Goal: Task Accomplishment & Management: Complete application form

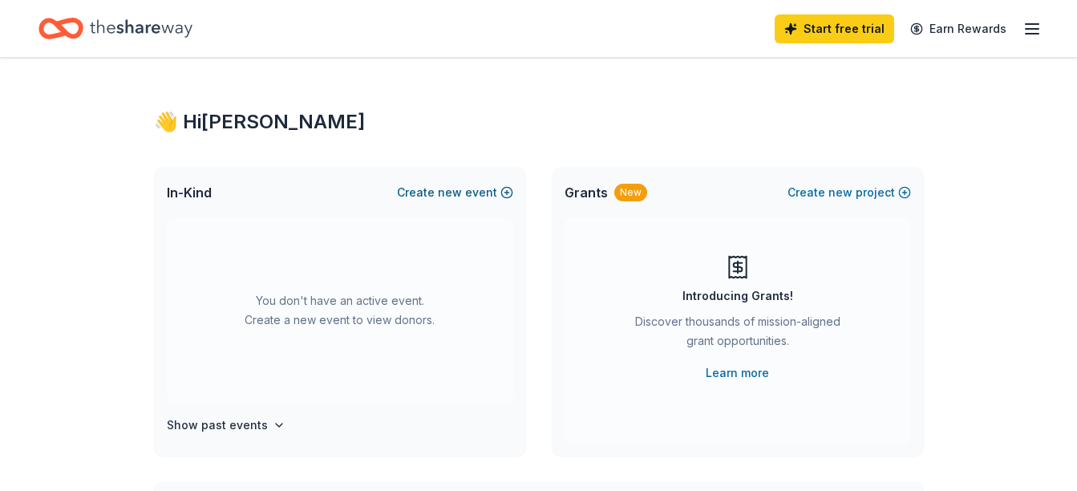
click at [424, 193] on button "Create new event" at bounding box center [455, 192] width 116 height 19
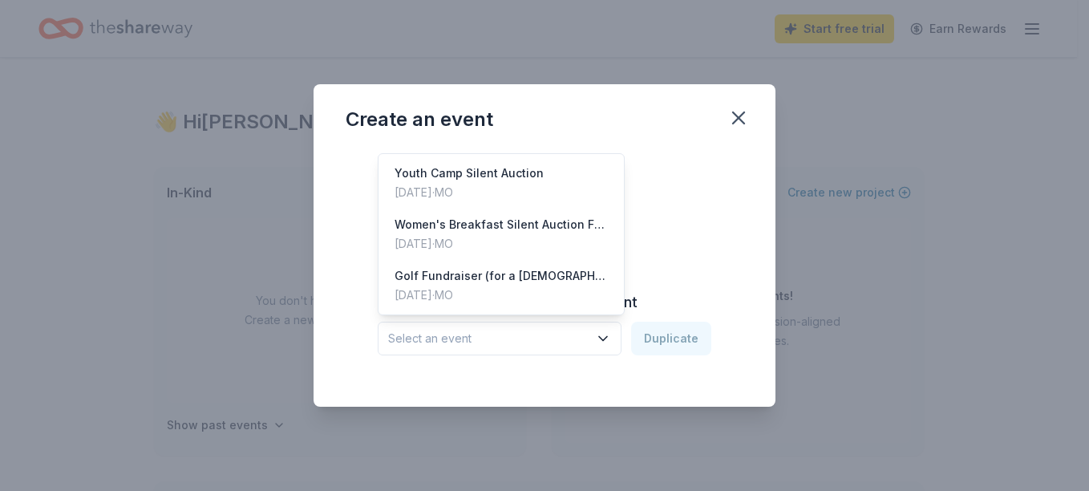
click at [517, 336] on span "Select an event" at bounding box center [488, 338] width 201 height 19
click at [529, 242] on div "Dec 07, 2024 · MO" at bounding box center [501, 243] width 213 height 19
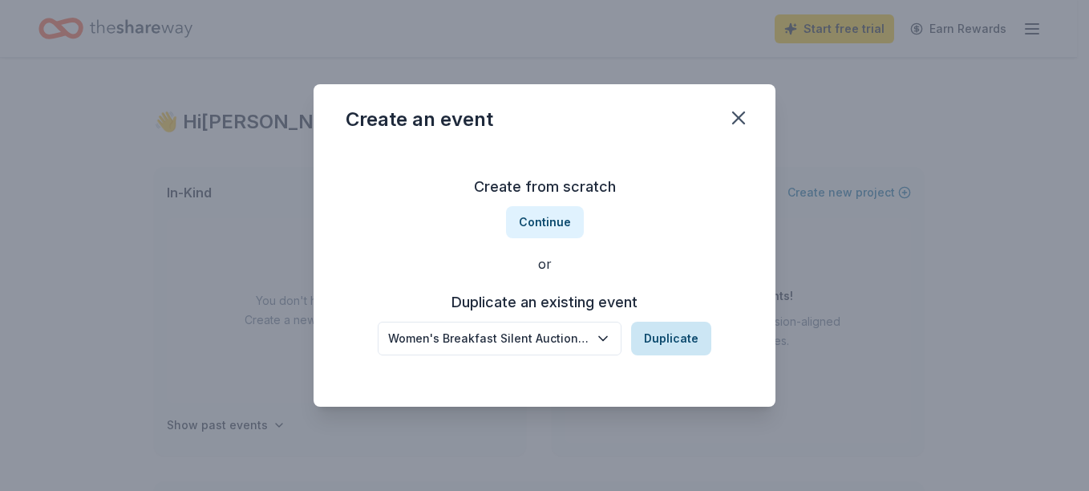
click at [676, 340] on button "Duplicate" at bounding box center [671, 339] width 80 height 34
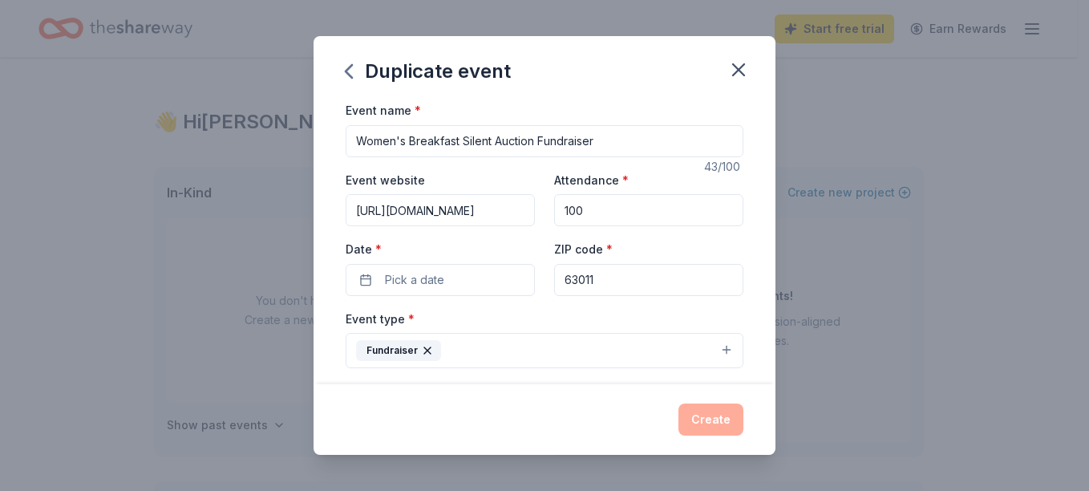
scroll to position [0, 141]
drag, startPoint x: 359, startPoint y: 209, endPoint x: 552, endPoint y: 217, distance: 193.5
click at [552, 217] on div "Event website https://subsplash.com/therockchurchofst/lb/ev/+grkc272 Attendance…" at bounding box center [545, 233] width 398 height 126
paste input "[URL][DOMAIN_NAME]"
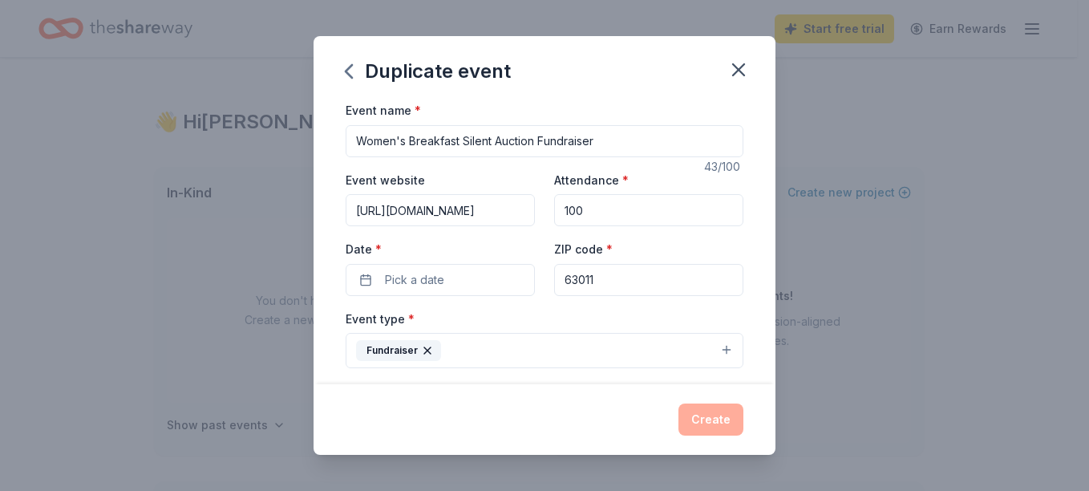
scroll to position [0, 919]
type input "[URL][DOMAIN_NAME]"
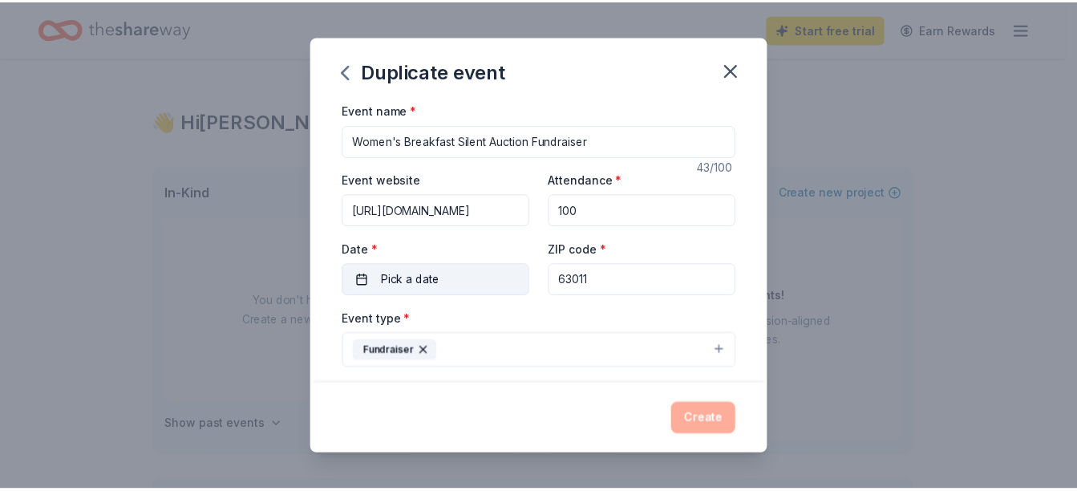
scroll to position [0, 0]
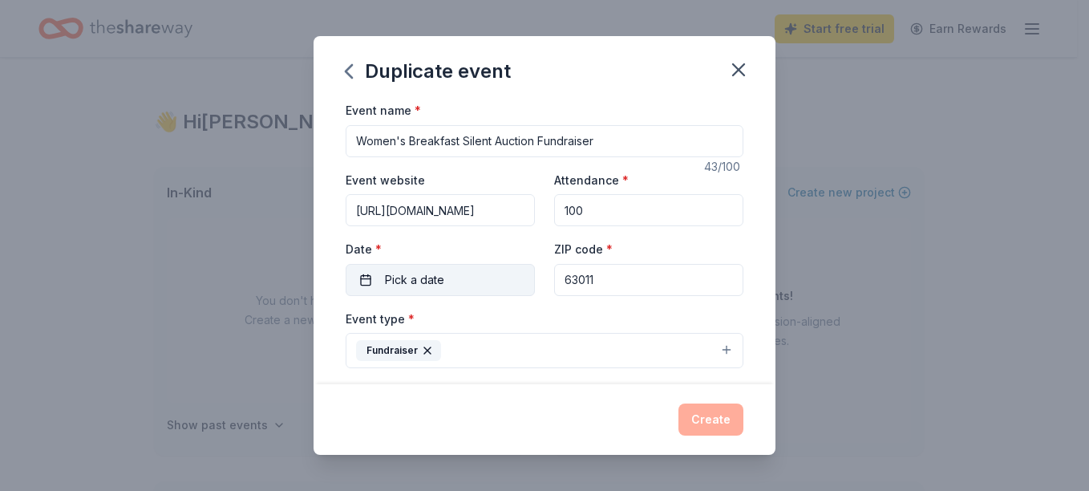
click at [405, 283] on span "Pick a date" at bounding box center [414, 279] width 59 height 19
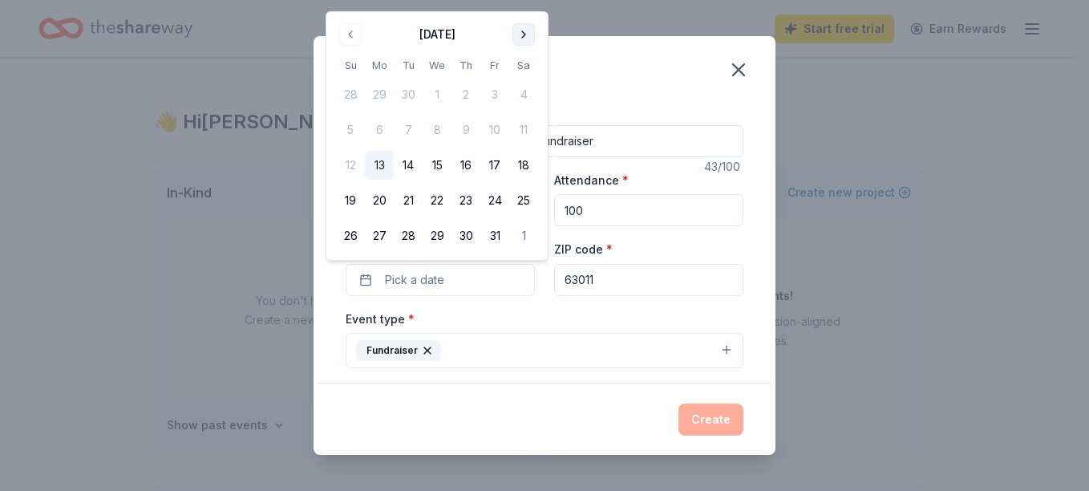
click at [523, 33] on button "Go to next month" at bounding box center [524, 34] width 22 height 22
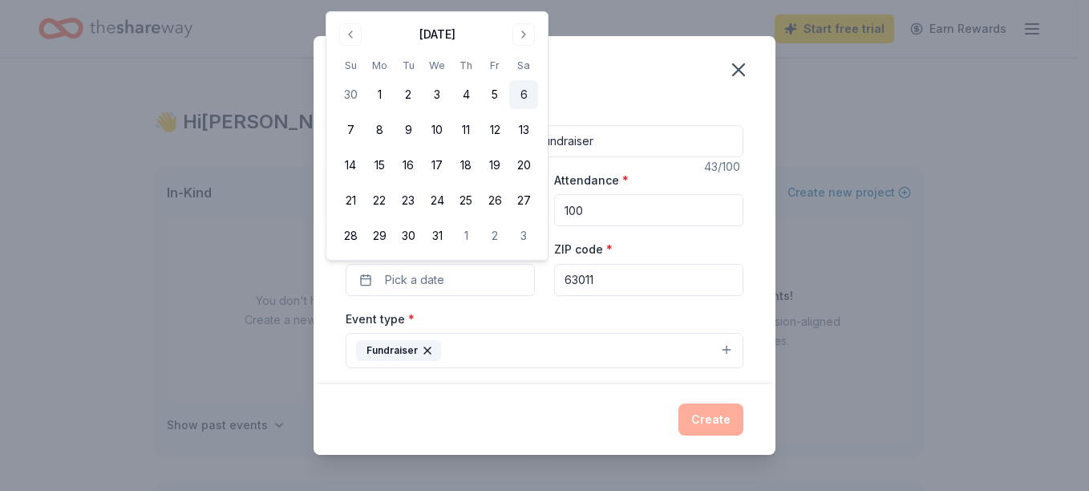
click at [519, 94] on button "6" at bounding box center [523, 94] width 29 height 29
click at [558, 323] on div "Event type * Fundraiser" at bounding box center [545, 339] width 398 height 60
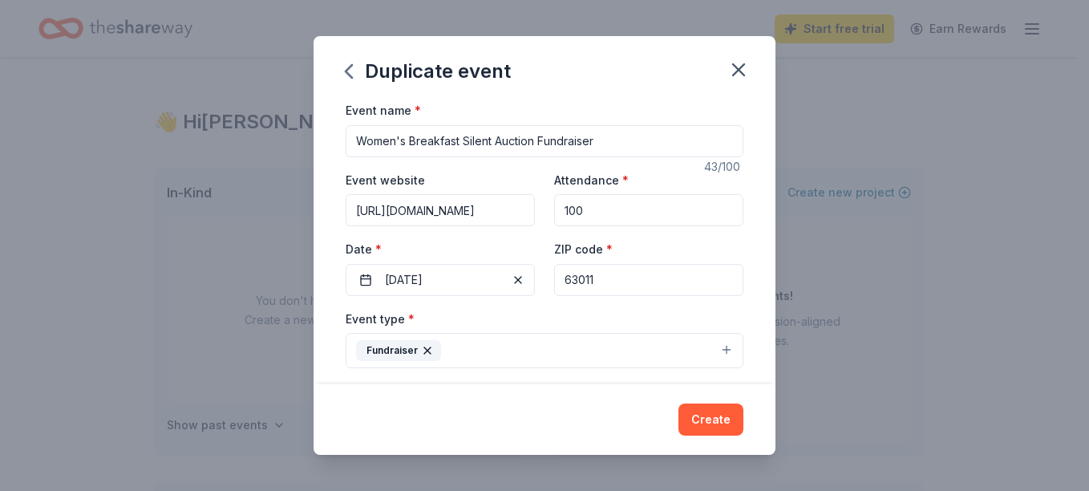
drag, startPoint x: 411, startPoint y: 140, endPoint x: 459, endPoint y: 144, distance: 48.3
click at [459, 144] on input "Women's Breakfast Silent Auction Fundraiser" at bounding box center [545, 141] width 398 height 32
click at [407, 140] on input "Women's Luncheon & Silent Auction Fundraiser" at bounding box center [545, 141] width 398 height 32
type input "Women's Christmas Luncheon & Silent Auction Fundraiser"
click at [714, 415] on button "Create" at bounding box center [711, 420] width 65 height 32
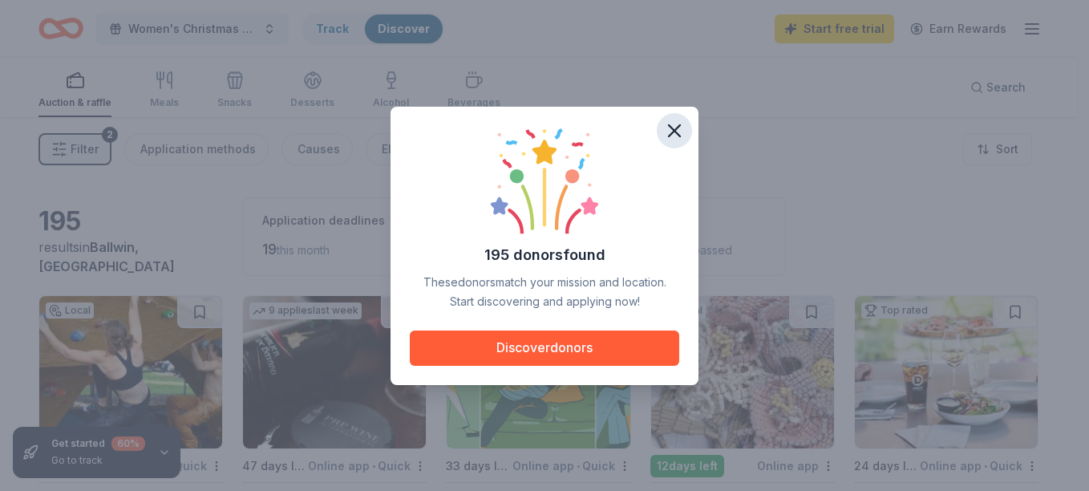
click at [683, 126] on icon "button" at bounding box center [674, 131] width 22 height 22
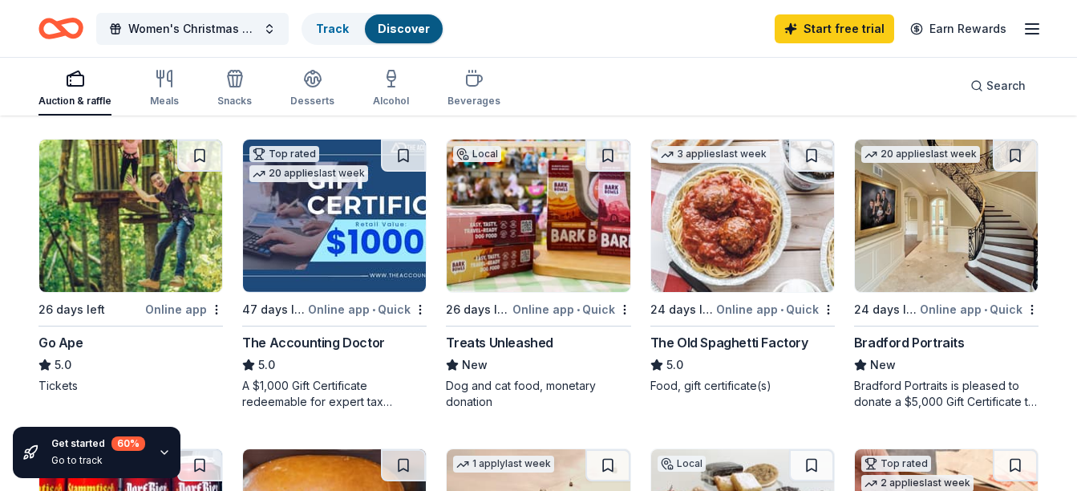
scroll to position [759, 0]
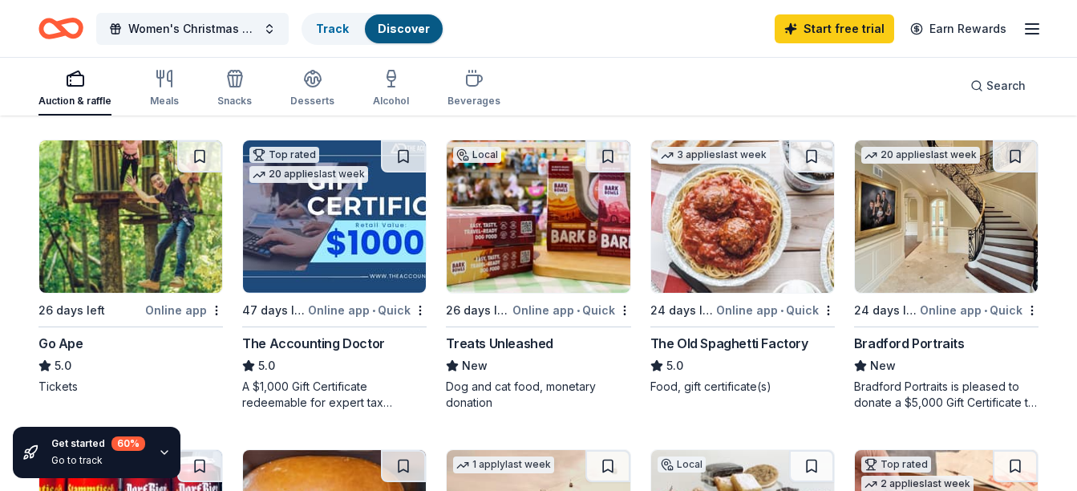
click at [447, 312] on div "26 days left" at bounding box center [477, 310] width 63 height 19
click at [907, 241] on img at bounding box center [946, 216] width 183 height 152
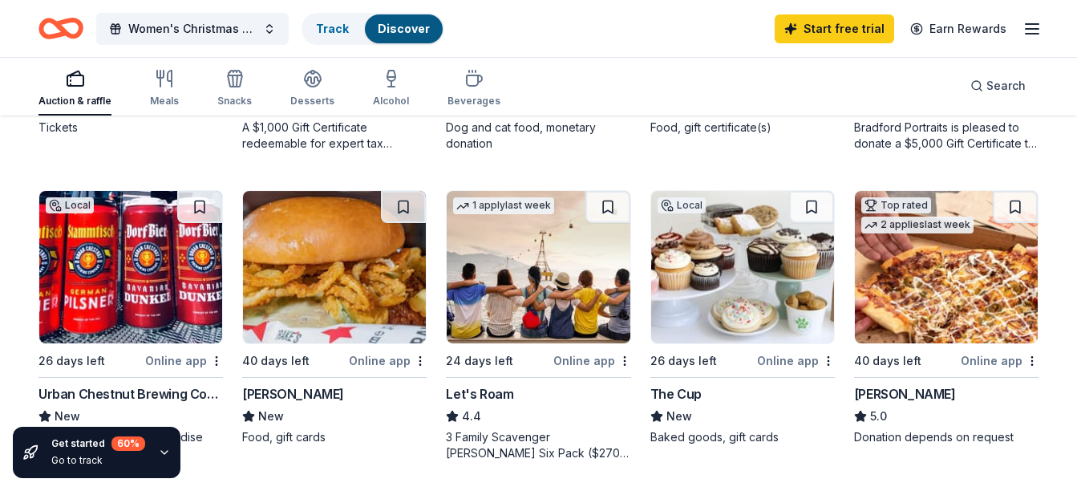
scroll to position [1019, 0]
click at [86, 278] on img at bounding box center [130, 266] width 183 height 152
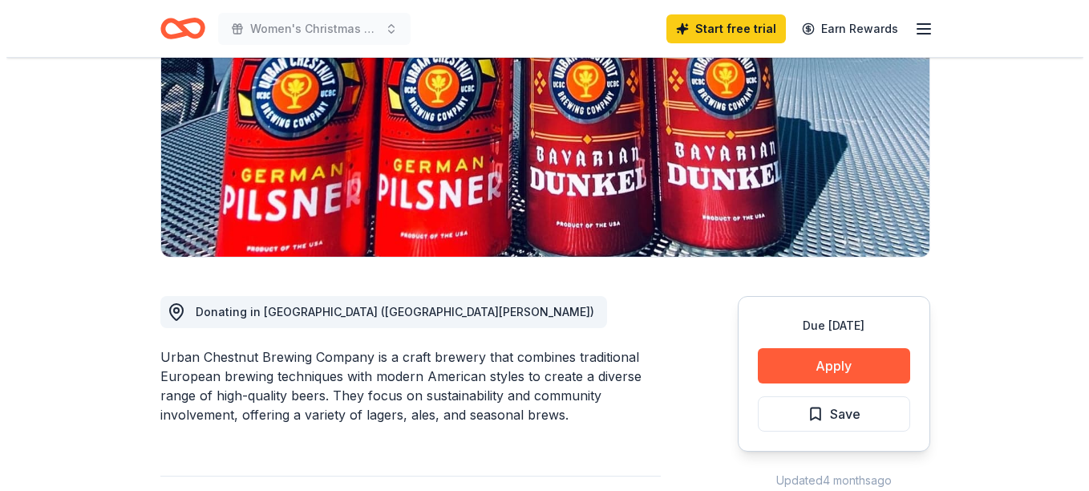
scroll to position [312, 0]
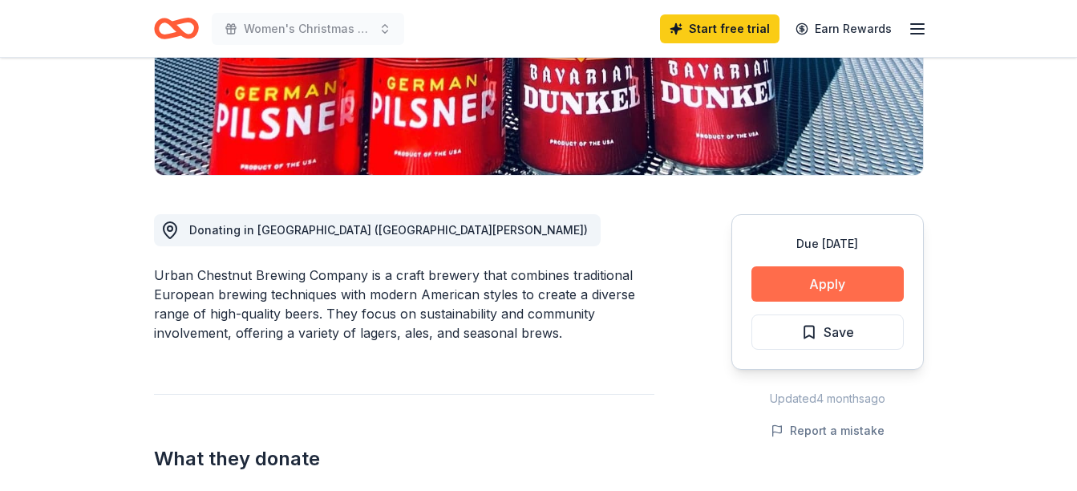
click at [790, 288] on button "Apply" at bounding box center [828, 283] width 152 height 35
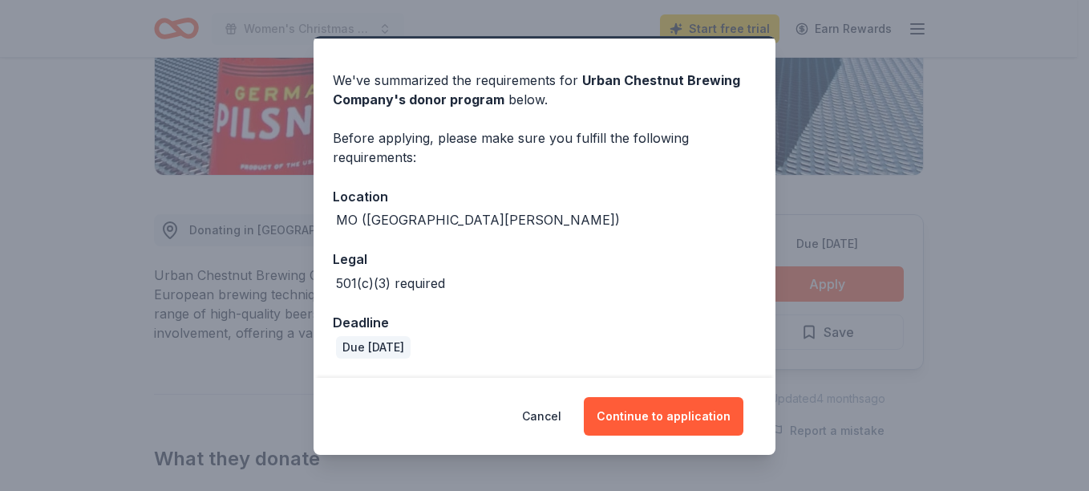
scroll to position [0, 0]
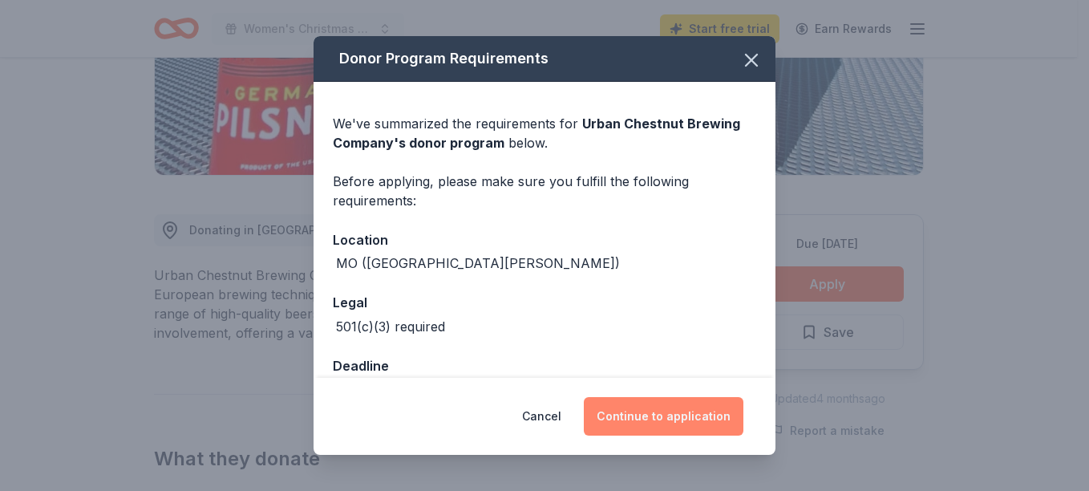
click at [638, 424] on button "Continue to application" at bounding box center [664, 416] width 160 height 39
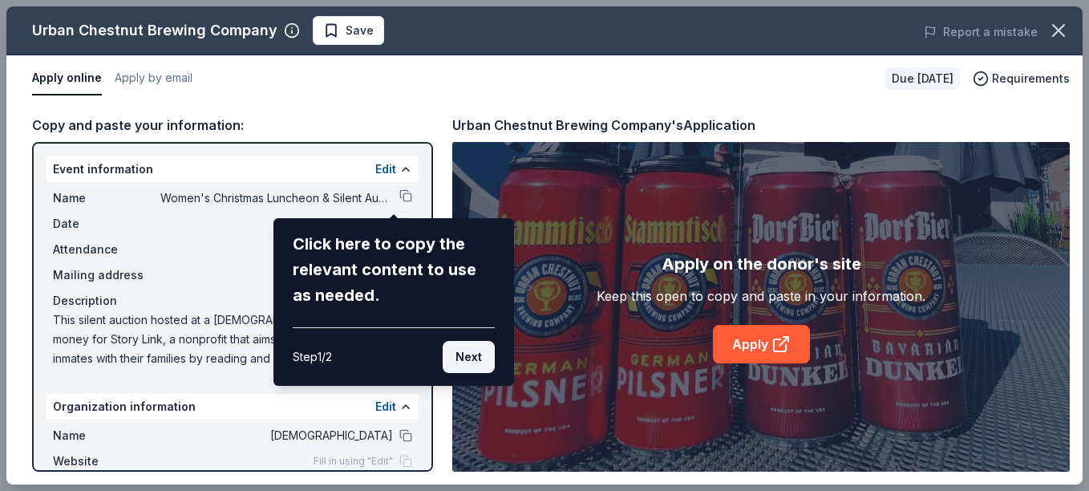
click at [474, 357] on button "Next" at bounding box center [469, 357] width 52 height 32
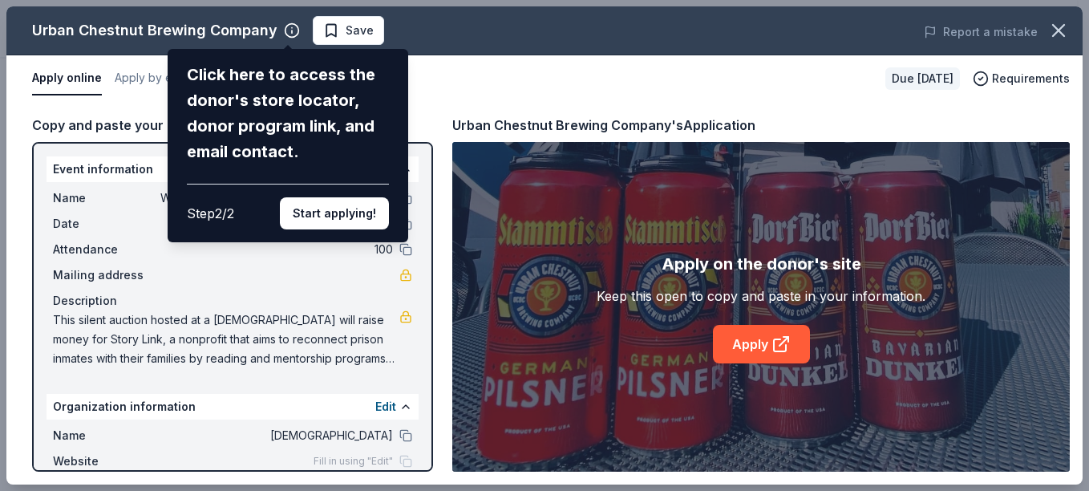
click at [775, 343] on div "Urban Chestnut Brewing Company Click here to access the donor's store locator, …" at bounding box center [544, 245] width 1077 height 478
click at [328, 211] on button "Start applying!" at bounding box center [334, 213] width 109 height 32
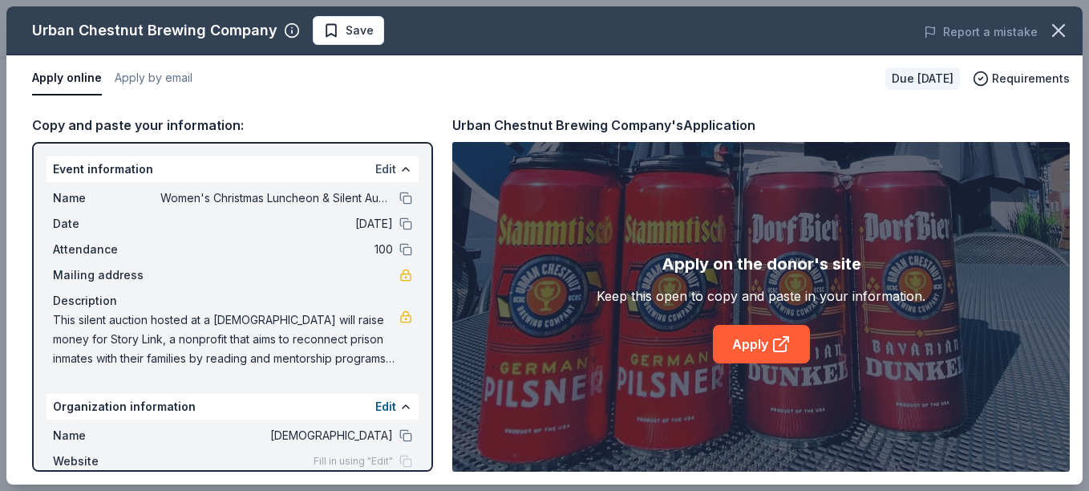
click at [378, 167] on button "Edit" at bounding box center [385, 169] width 21 height 19
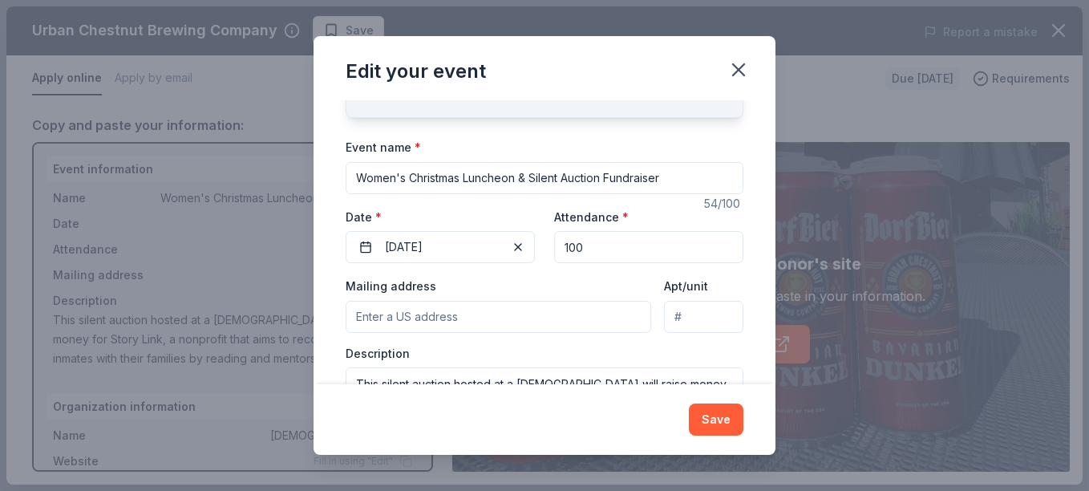
scroll to position [172, 0]
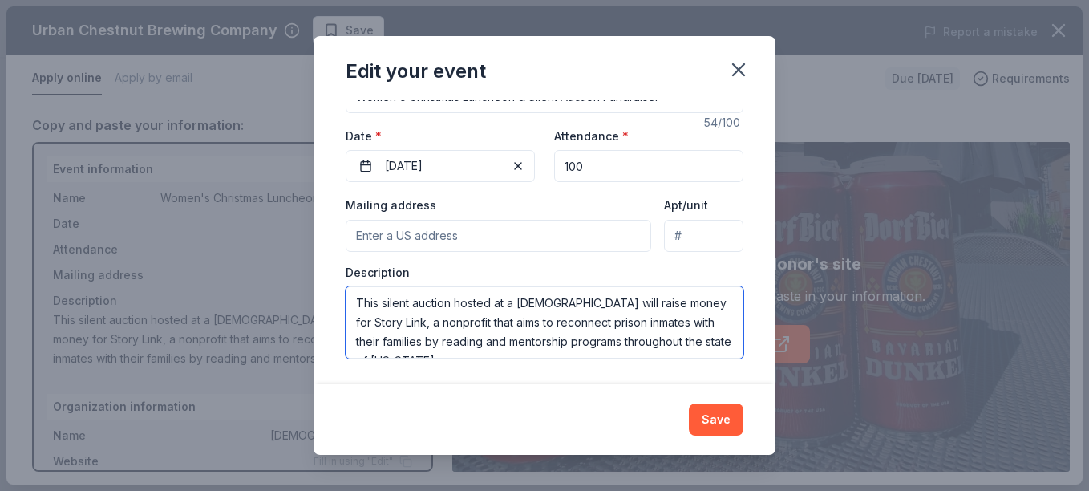
click at [696, 303] on textarea "This silent auction hosted at a [DEMOGRAPHIC_DATA] will raise money for Story L…" at bounding box center [545, 322] width 398 height 72
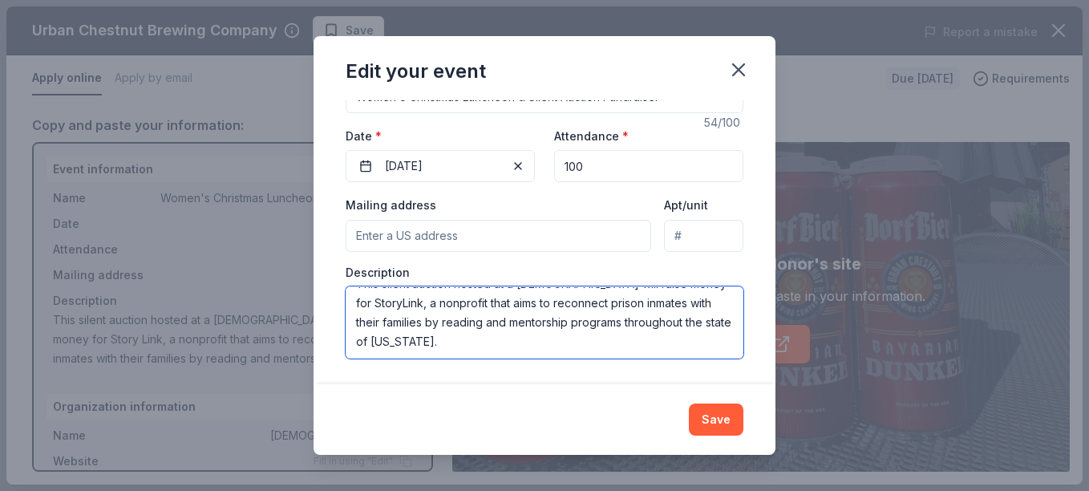
click at [508, 334] on textarea "This silent auction hosted at a [DEMOGRAPHIC_DATA] will raise money for StoryLi…" at bounding box center [545, 322] width 398 height 72
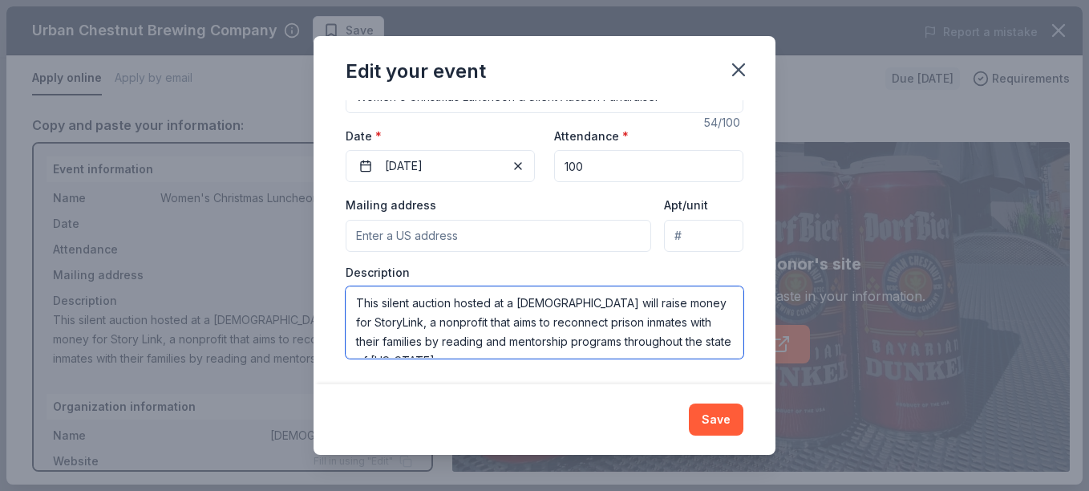
drag, startPoint x: 458, startPoint y: 302, endPoint x: 663, endPoint y: 302, distance: 205.4
click at [663, 302] on textarea "This silent auction hosted at a [DEMOGRAPHIC_DATA] will raise money for StoryLi…" at bounding box center [545, 322] width 398 height 72
drag, startPoint x: 582, startPoint y: 303, endPoint x: 663, endPoint y: 363, distance: 101.1
click at [663, 363] on div "Changes made here will update the Event too. Update donors you've applied to Le…" at bounding box center [545, 242] width 462 height 284
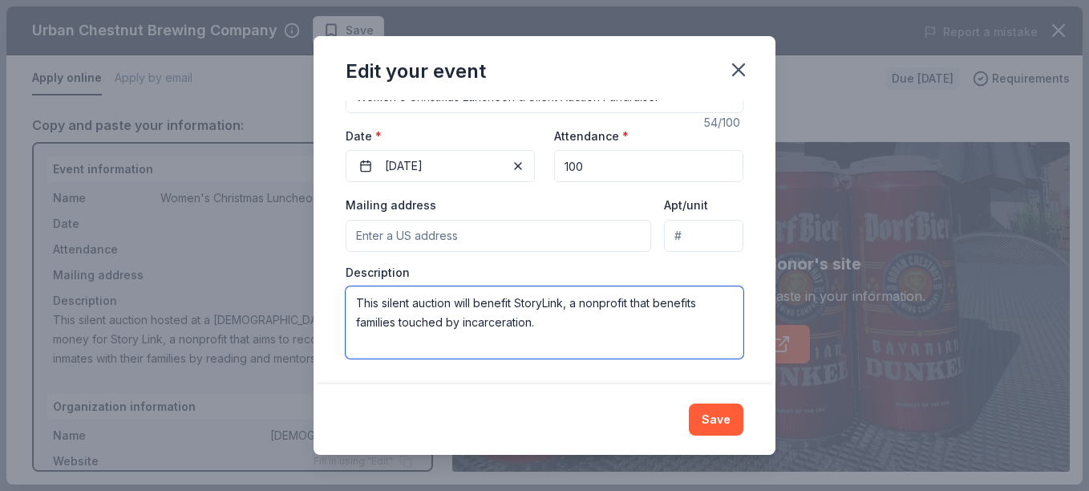
click at [582, 303] on textarea "This silent auction will benefit StoryLink, a nonprofit that benefits families …" at bounding box center [545, 322] width 398 height 72
click at [582, 303] on textarea "This silent auction will benefit StoryLink, a 501c3 nonprofit that benefits fam…" at bounding box center [545, 322] width 398 height 72
click at [402, 322] on textarea "This silent auction will benefit StoryLink, a [GEOGRAPHIC_DATA]-based 501c3 non…" at bounding box center [545, 322] width 398 height 72
click at [405, 322] on textarea "This silent auction will benefit StoryLink, a [GEOGRAPHIC_DATA]-based 501c3 non…" at bounding box center [545, 322] width 398 height 72
click at [670, 335] on textarea "This silent auction will benefit StoryLink, a [GEOGRAPHIC_DATA]-based 501c3 non…" at bounding box center [545, 322] width 398 height 72
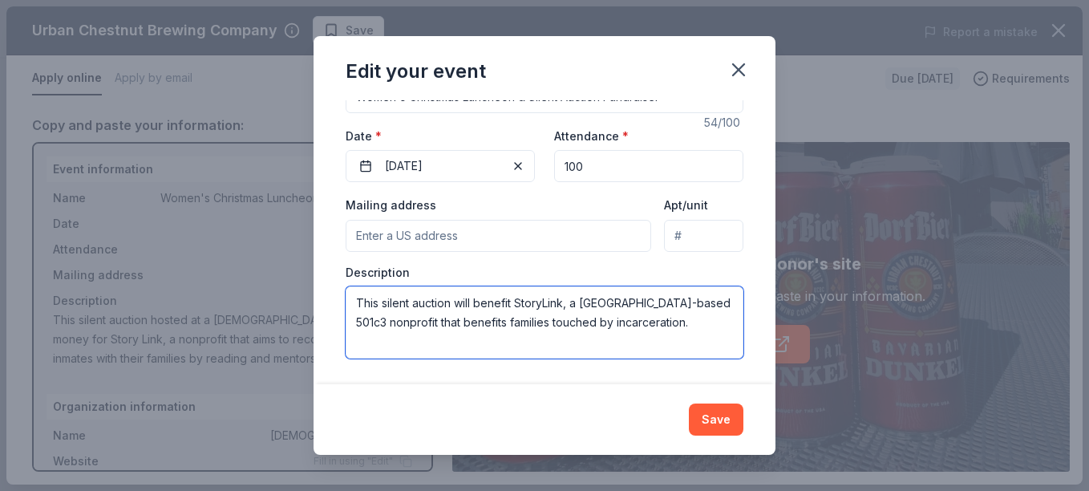
drag, startPoint x: 431, startPoint y: 319, endPoint x: 473, endPoint y: 321, distance: 42.6
click at [473, 321] on textarea "This silent auction will benefit StoryLink, a [GEOGRAPHIC_DATA]-based 501c3 non…" at bounding box center [545, 322] width 398 height 72
click at [674, 333] on textarea "This silent auction will benefit StoryLink, a [GEOGRAPHIC_DATA]-based 501c3 non…" at bounding box center [545, 322] width 398 height 72
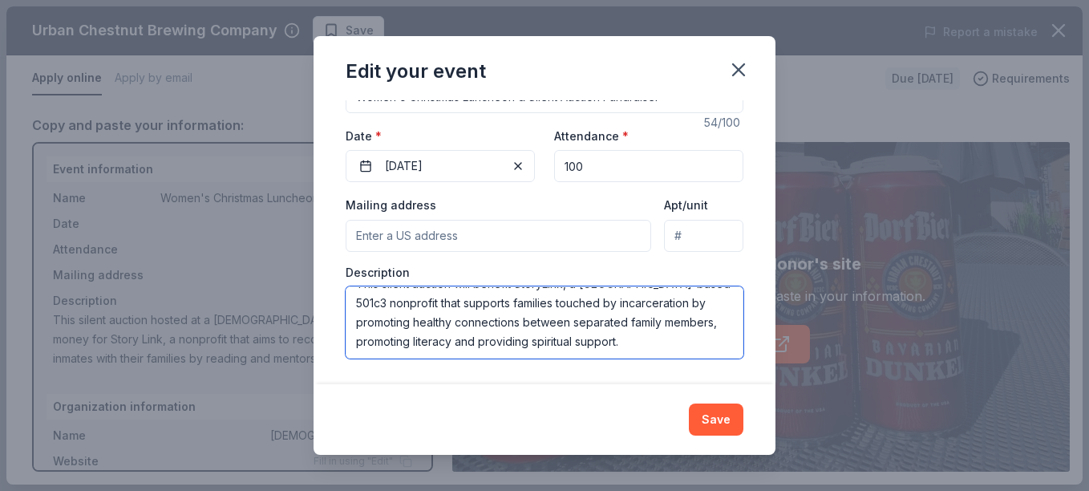
scroll to position [17, 0]
click at [669, 309] on textarea "This silent auction will benefit StoryLink, a [GEOGRAPHIC_DATA]-based 501c3 non…" at bounding box center [545, 322] width 398 height 72
click at [523, 324] on textarea "This silent auction will benefit StoryLink, a [GEOGRAPHIC_DATA]-based 501c3 non…" at bounding box center [545, 322] width 398 height 72
click at [685, 343] on textarea "This silent auction will benefit StoryLink, a [GEOGRAPHIC_DATA]-based 501c3 non…" at bounding box center [545, 322] width 398 height 72
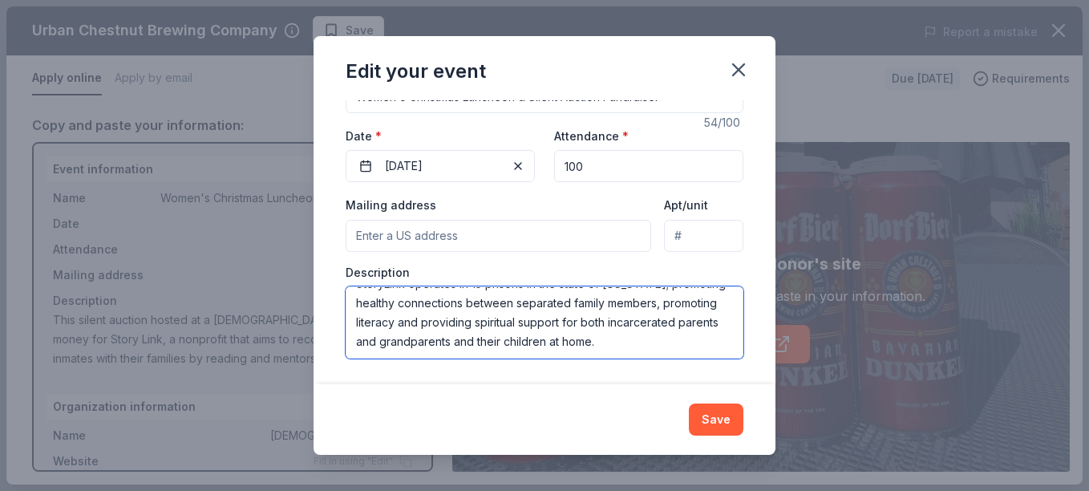
scroll to position [77, 0]
click at [587, 319] on textarea "This silent auction will benefit StoryLink, a [GEOGRAPHIC_DATA]-based 501c3 non…" at bounding box center [545, 322] width 398 height 72
click at [594, 322] on textarea "This silent auction will benefit StoryLink, a [GEOGRAPHIC_DATA]-based 501c3 non…" at bounding box center [545, 322] width 398 height 72
click at [396, 340] on textarea "This silent auction will benefit StoryLink, a [GEOGRAPHIC_DATA]-based 501c3 non…" at bounding box center [545, 322] width 398 height 72
click at [558, 347] on textarea "This silent auction will benefit StoryLink, a [GEOGRAPHIC_DATA]-based 501c3 non…" at bounding box center [545, 322] width 398 height 72
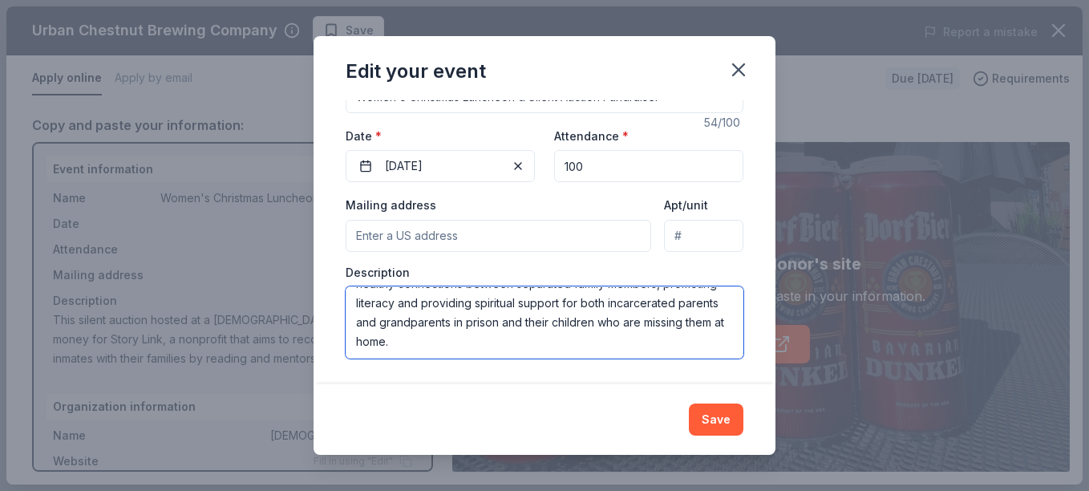
click at [590, 343] on textarea "This silent auction will benefit StoryLink, a [GEOGRAPHIC_DATA]-based 501c3 non…" at bounding box center [545, 322] width 398 height 72
type textarea "This silent auction will benefit StoryLink, a [GEOGRAPHIC_DATA]-based 501c3 non…"
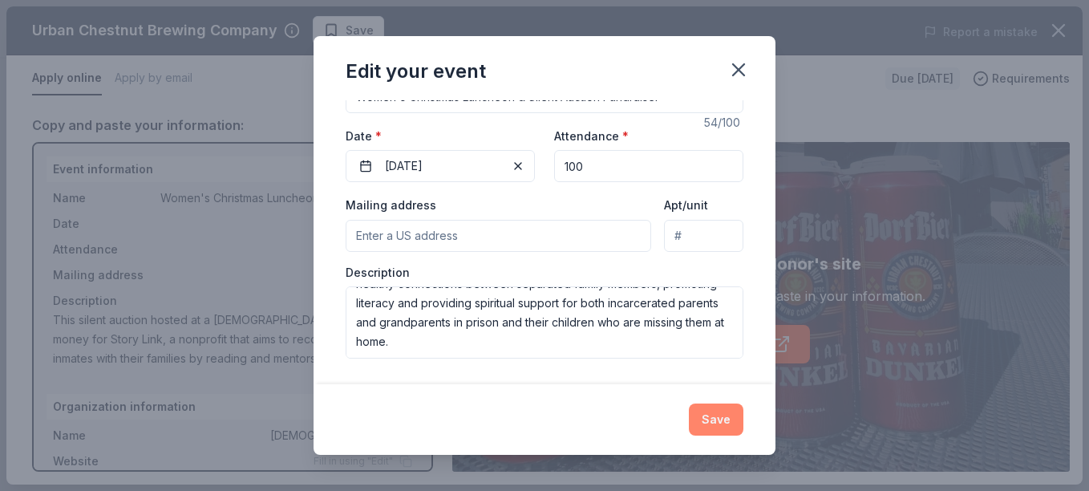
click at [728, 421] on button "Save" at bounding box center [716, 420] width 55 height 32
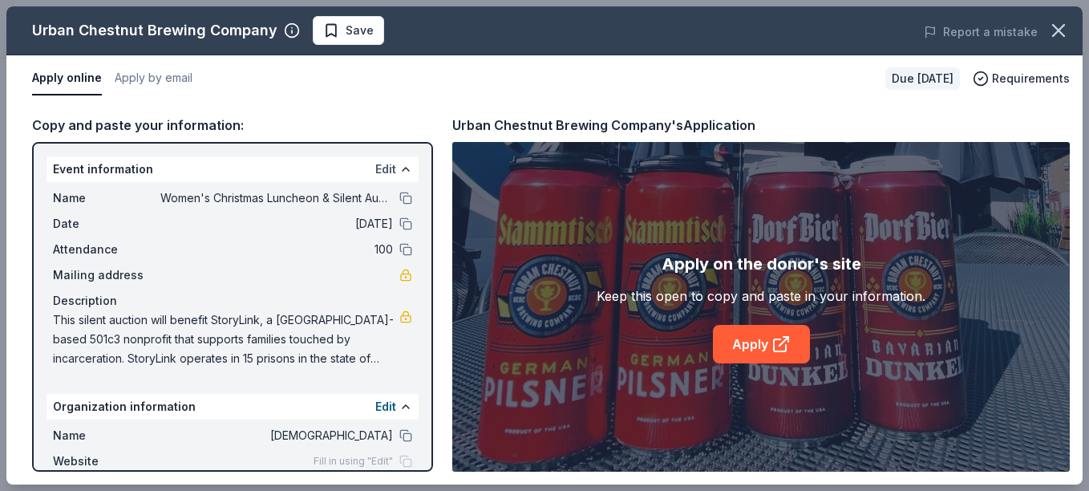
click at [375, 169] on button "Edit" at bounding box center [385, 169] width 21 height 19
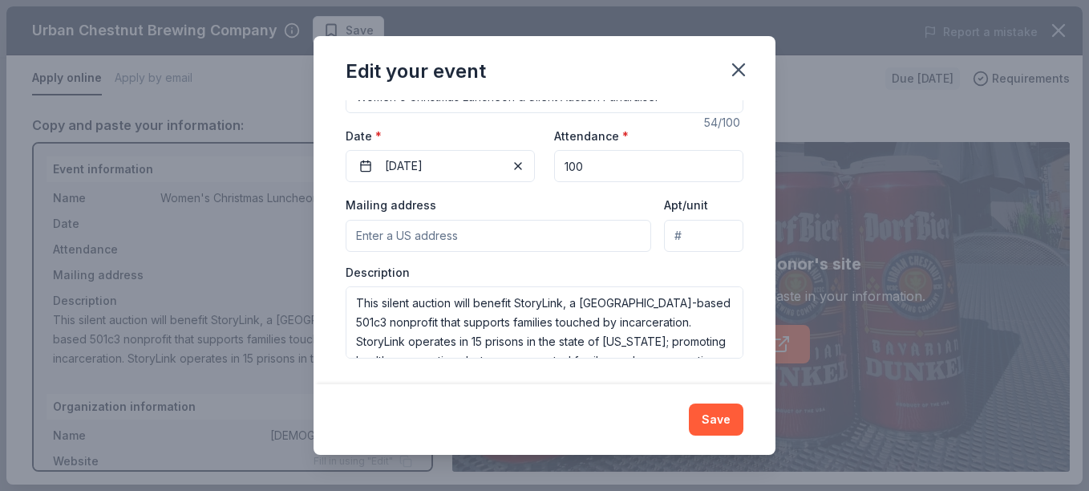
scroll to position [172, 0]
click at [439, 236] on input "Mailing address" at bounding box center [499, 237] width 306 height 32
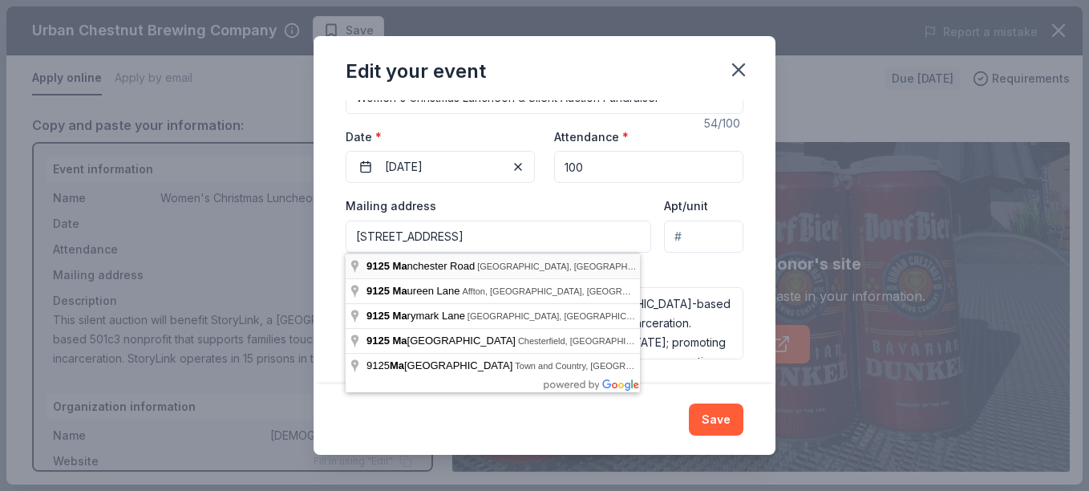
type input "[STREET_ADDRESS][PERSON_NAME]"
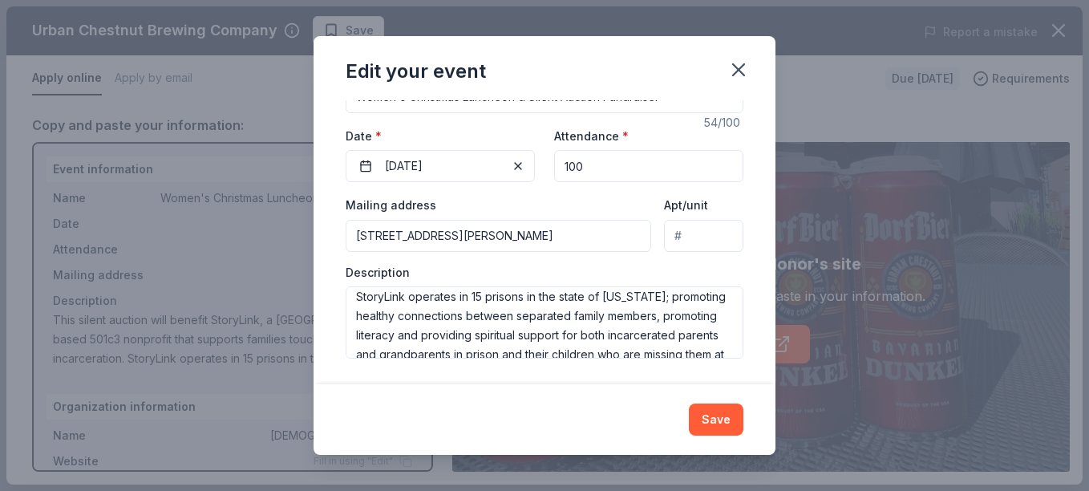
scroll to position [46, 0]
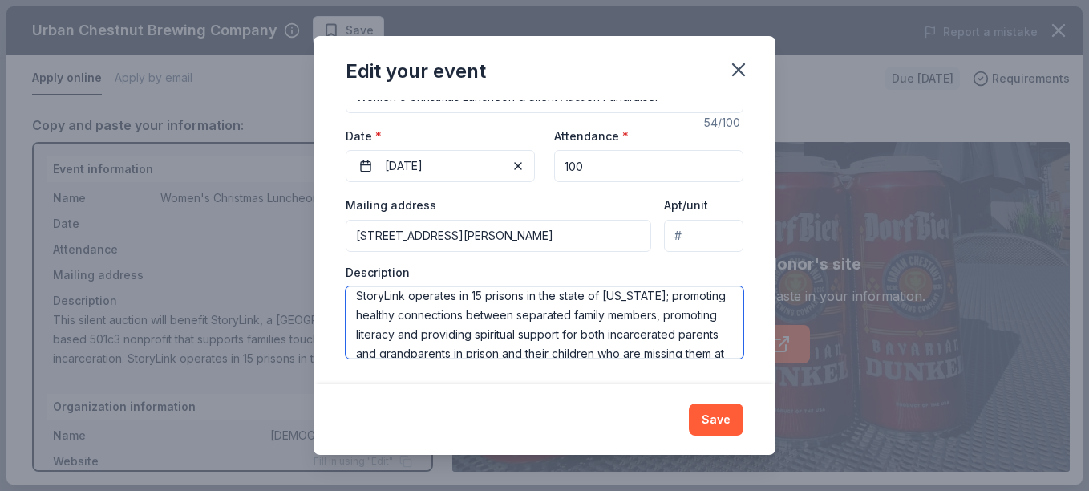
click at [537, 297] on textarea "This silent auction will benefit StoryLink, a [GEOGRAPHIC_DATA]-based 501c3 non…" at bounding box center [545, 322] width 398 height 72
click at [535, 319] on textarea "This silent auction will benefit StoryLink, a [GEOGRAPHIC_DATA]-based 501c3 non…" at bounding box center [545, 322] width 398 height 72
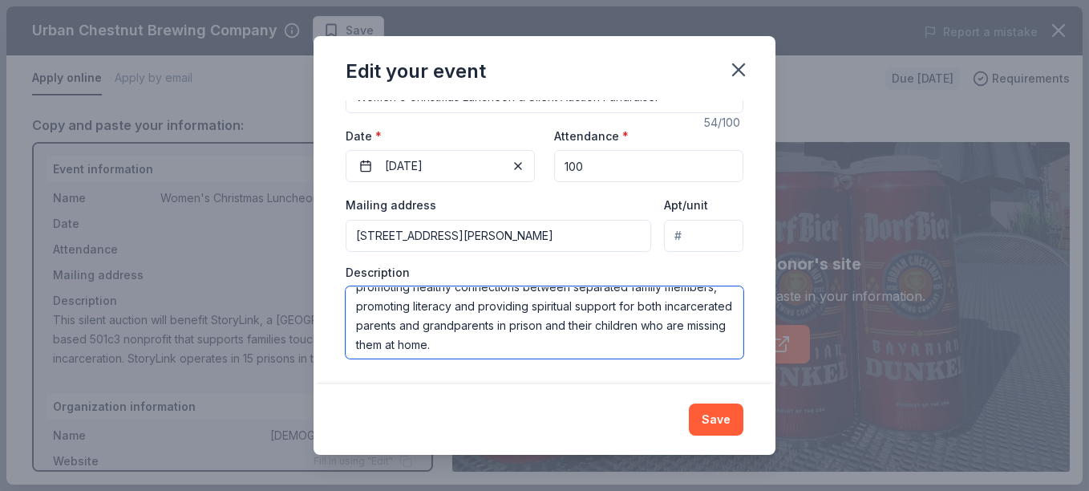
scroll to position [75, 0]
click at [612, 348] on textarea "This silent auction will benefit StoryLink, a [GEOGRAPHIC_DATA]-based 501c3 non…" at bounding box center [545, 322] width 398 height 72
type textarea "This silent auction will benefit StoryLink, a [GEOGRAPHIC_DATA]-based 501c3 non…"
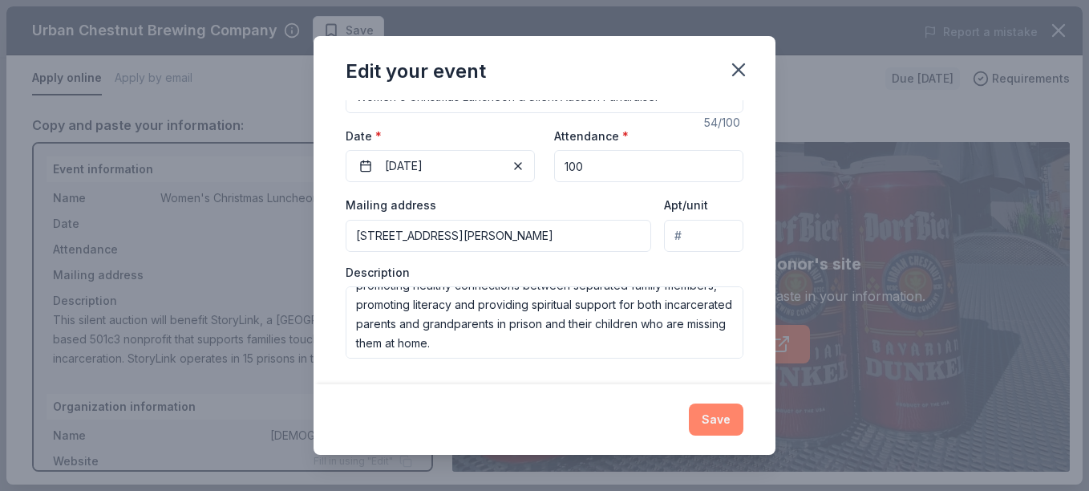
click at [713, 419] on button "Save" at bounding box center [716, 420] width 55 height 32
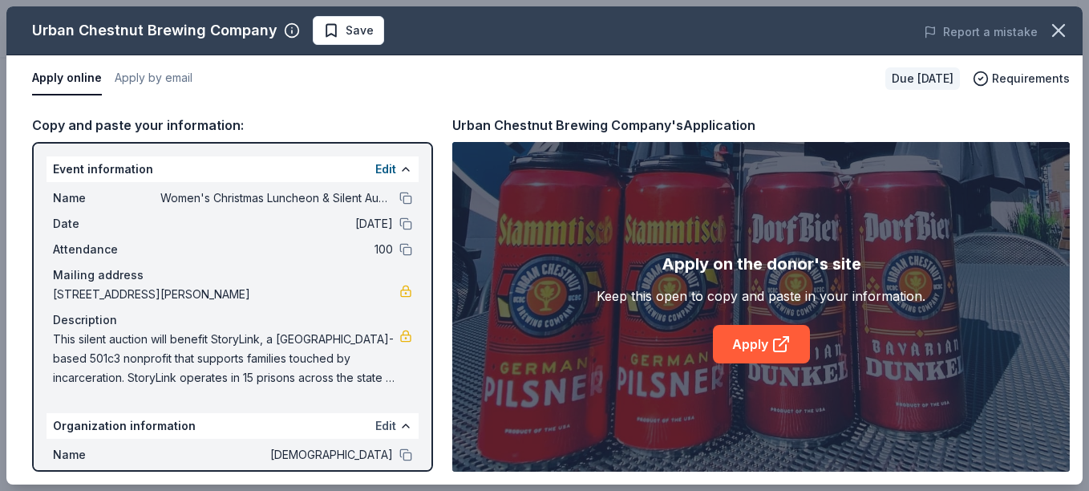
click at [383, 424] on button "Edit" at bounding box center [385, 425] width 21 height 19
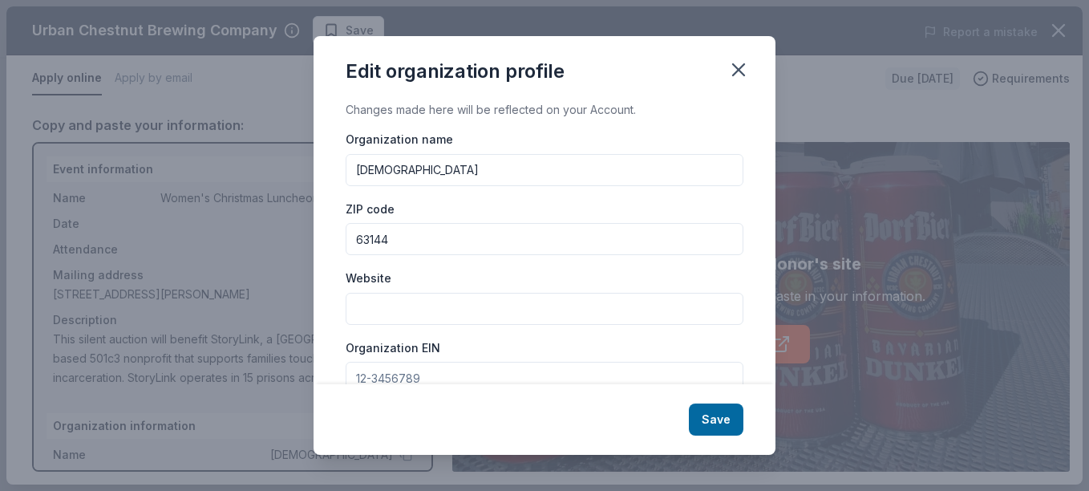
drag, startPoint x: 523, startPoint y: 169, endPoint x: 348, endPoint y: 174, distance: 175.0
click at [348, 174] on input "[DEMOGRAPHIC_DATA]" at bounding box center [545, 170] width 398 height 32
type input "StoryLink Inc"
drag, startPoint x: 458, startPoint y: 373, endPoint x: 355, endPoint y: 375, distance: 103.5
click at [355, 375] on input "Organization EIN" at bounding box center [545, 378] width 398 height 32
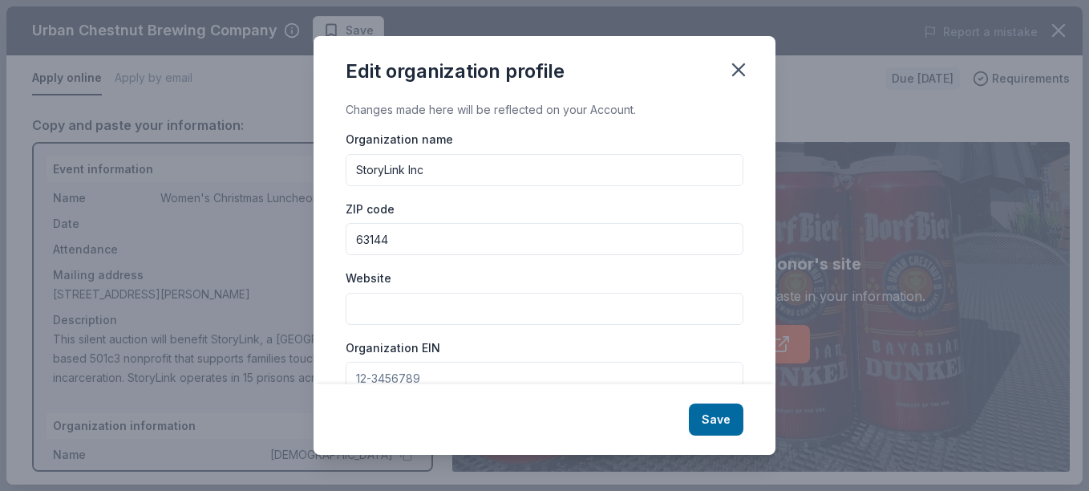
drag, startPoint x: 355, startPoint y: 375, endPoint x: 436, endPoint y: 387, distance: 82.7
click at [436, 387] on div "Edit organization profile Changes made here will be reflected on your Account. …" at bounding box center [545, 245] width 462 height 419
click at [428, 379] on input "Organization EIN" at bounding box center [545, 378] width 398 height 32
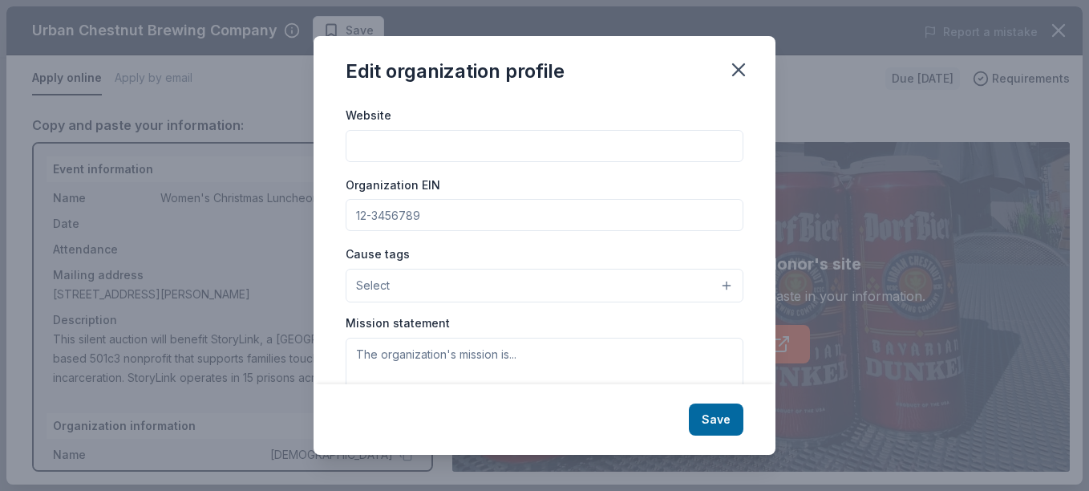
paste input "[US_EMPLOYER_IDENTIFICATION_NUMBER]"
type input "[US_EMPLOYER_IDENTIFICATION_NUMBER]"
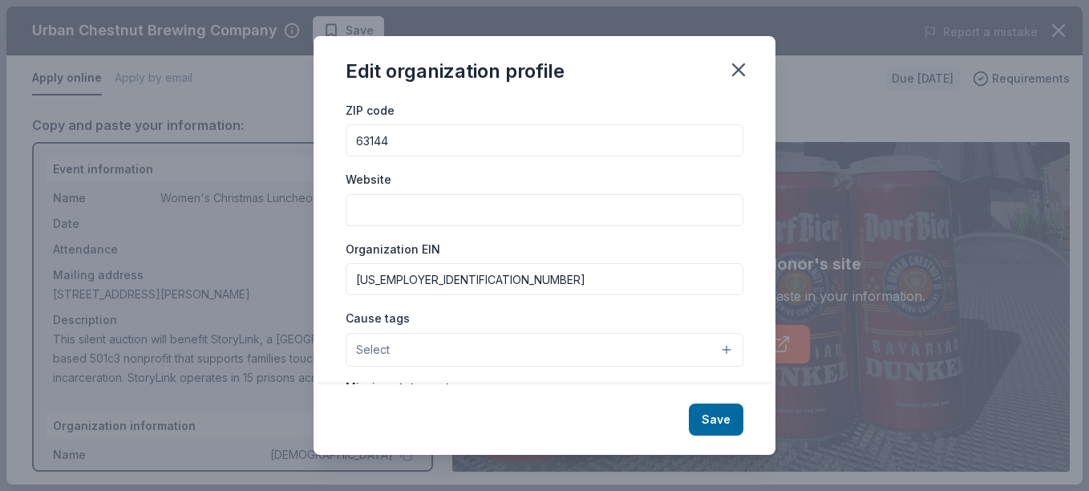
scroll to position [71, 0]
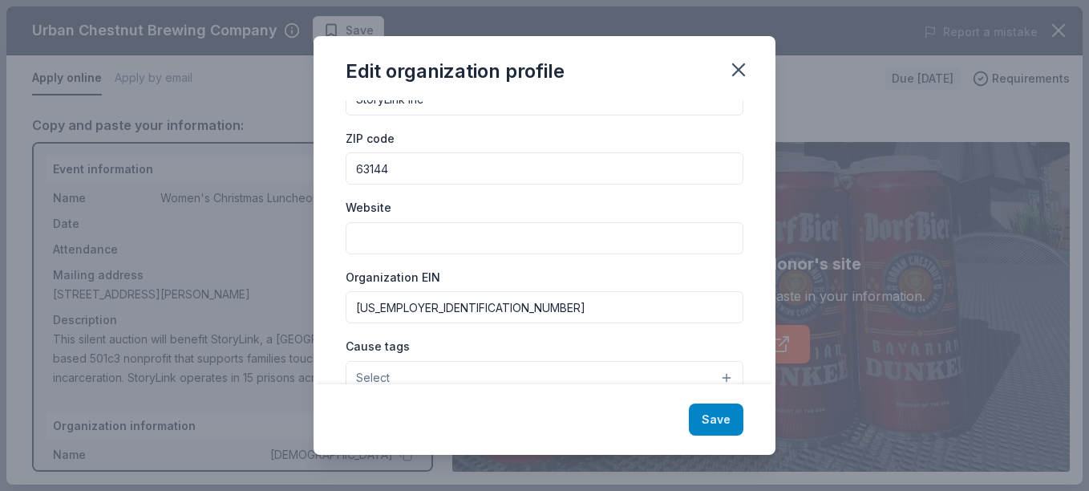
click at [706, 408] on button "Save" at bounding box center [716, 420] width 55 height 32
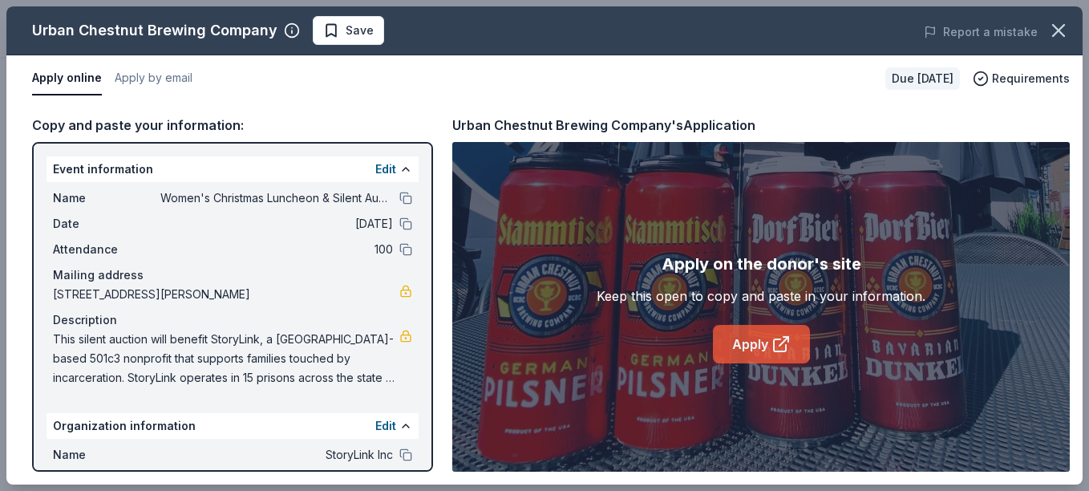
click at [748, 354] on link "Apply" at bounding box center [761, 344] width 97 height 39
